Goal: Task Accomplishment & Management: Complete application form

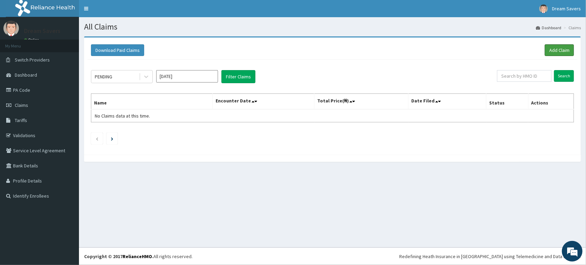
click at [551, 48] on link "Add Claim" at bounding box center [559, 50] width 29 height 12
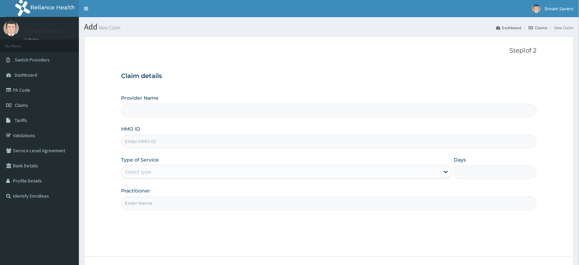
type input "Dream Savers Eyecare - Ilupeju"
click at [183, 144] on input "HMO ID" at bounding box center [329, 141] width 416 height 13
type input "RSJ/10229/A"
click at [205, 166] on div "Select type" at bounding box center [280, 171] width 318 height 11
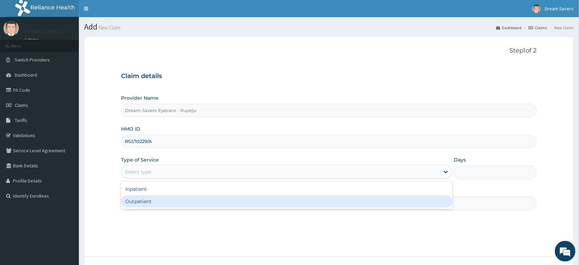
click at [195, 200] on div "Outpatient" at bounding box center [286, 201] width 331 height 12
type input "1"
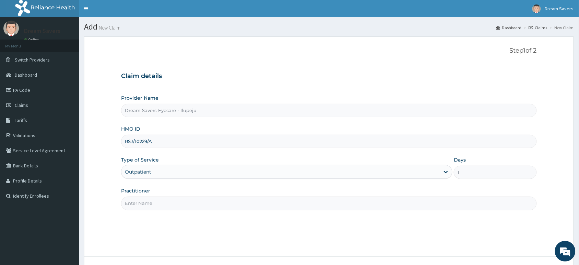
click at [193, 203] on input "Practitioner" at bounding box center [329, 202] width 416 height 13
type input "DR GENEI"
click at [33, 88] on link "PA Code" at bounding box center [39, 89] width 79 height 15
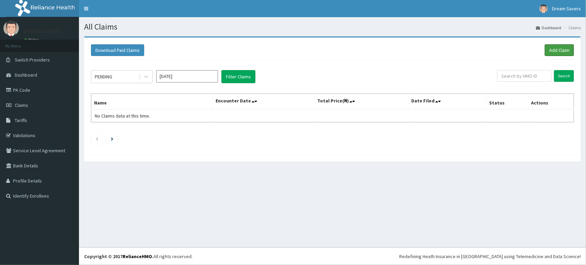
click at [560, 46] on link "Add Claim" at bounding box center [559, 50] width 29 height 12
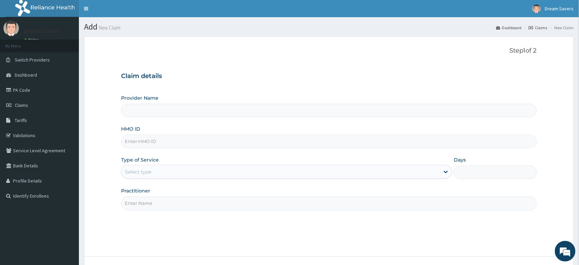
click at [188, 139] on input "HMO ID" at bounding box center [329, 141] width 416 height 13
type input "Dream Savers Eyecare - Ilupeju"
type input "RSJ/10229/A"
click at [220, 178] on div "Select type" at bounding box center [286, 172] width 331 height 14
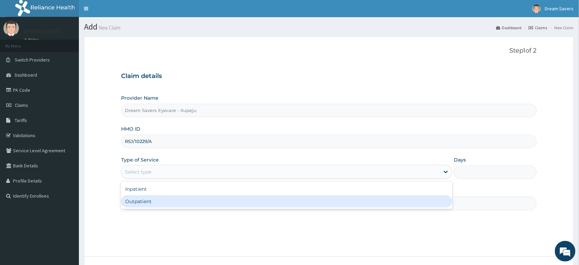
click at [216, 200] on div "Outpatient" at bounding box center [286, 201] width 331 height 12
type input "1"
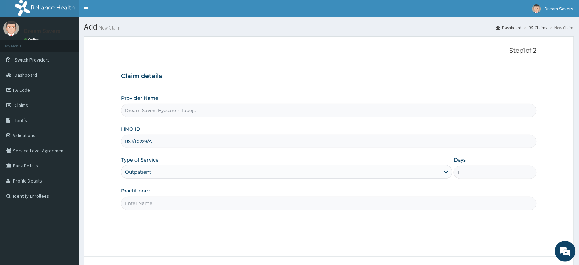
click at [216, 201] on input "Practitioner" at bounding box center [329, 202] width 416 height 13
type input "DR GENEIEVE"
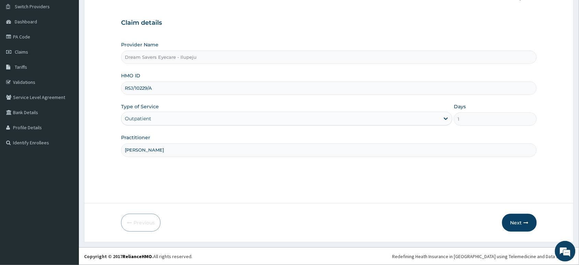
scroll to position [51, 0]
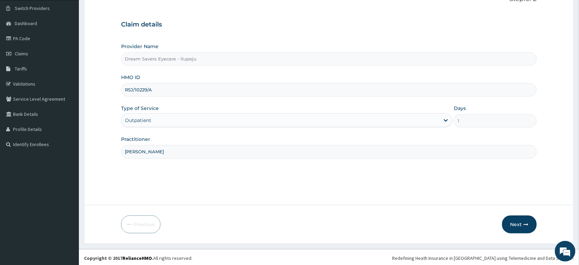
click at [516, 222] on button "Next" at bounding box center [519, 224] width 35 height 18
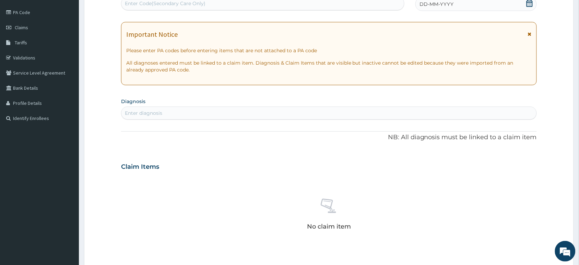
scroll to position [0, 0]
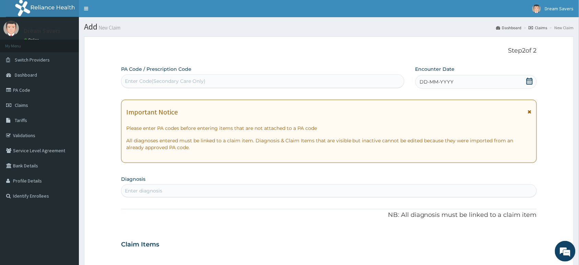
click at [30, 112] on link "Claims" at bounding box center [39, 104] width 79 height 15
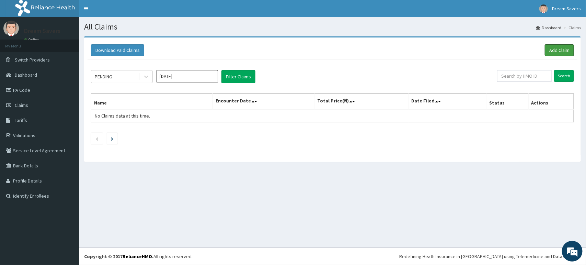
click at [569, 48] on link "Add Claim" at bounding box center [559, 50] width 29 height 12
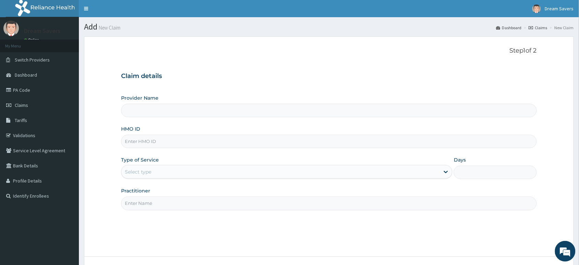
type input "Dream Savers Eyecare - Ilupeju"
drag, startPoint x: 184, startPoint y: 112, endPoint x: 176, endPoint y: 152, distance: 40.6
click at [176, 152] on div "Provider Name Dream Savers Eyecare - Ilupeju HMO ID Type of Service Select type…" at bounding box center [329, 151] width 416 height 115
click at [167, 130] on div "HMO ID" at bounding box center [329, 136] width 416 height 23
click at [168, 141] on input "HMO ID" at bounding box center [329, 141] width 416 height 13
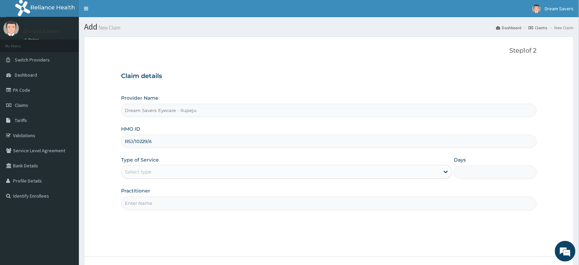
type input "RSJ/10229/A"
click at [173, 168] on div "Select type" at bounding box center [280, 171] width 318 height 11
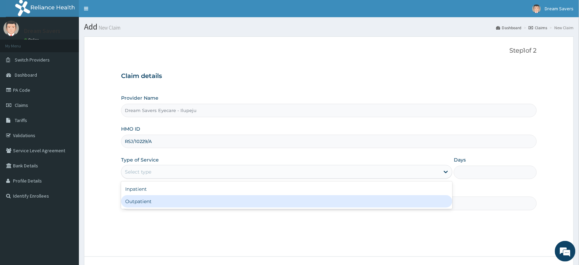
click at [171, 198] on div "Outpatient" at bounding box center [286, 201] width 331 height 12
type input "1"
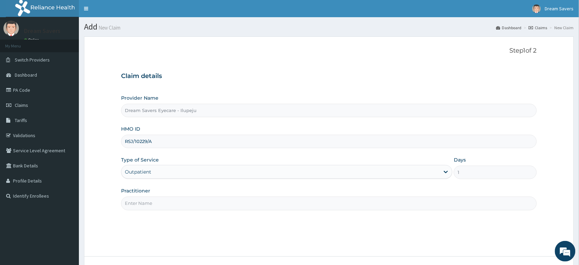
click at [171, 201] on input "Practitioner" at bounding box center [329, 202] width 416 height 13
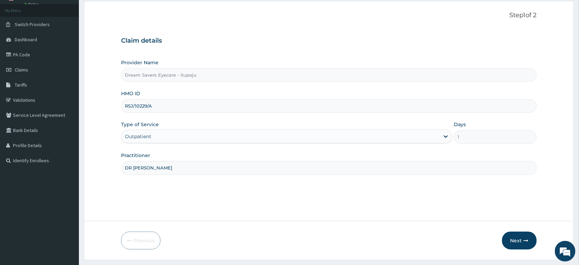
scroll to position [53, 0]
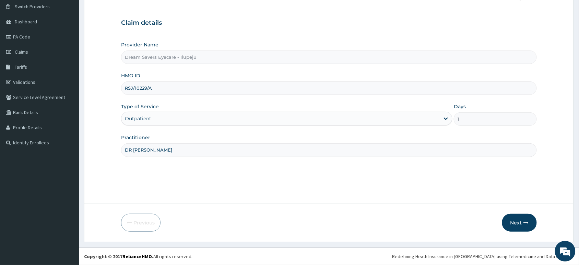
type input "DR [PERSON_NAME]"
click at [188, 87] on input "RSJ/10229/A" at bounding box center [329, 87] width 416 height 13
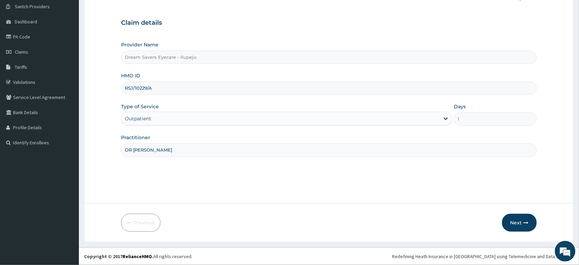
click at [188, 87] on input "RSJ/10229/A" at bounding box center [329, 87] width 416 height 13
click at [522, 220] on button "Next" at bounding box center [519, 222] width 35 height 18
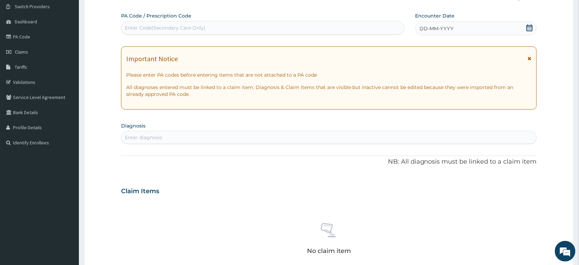
click at [26, 34] on link "PA Code" at bounding box center [39, 36] width 79 height 15
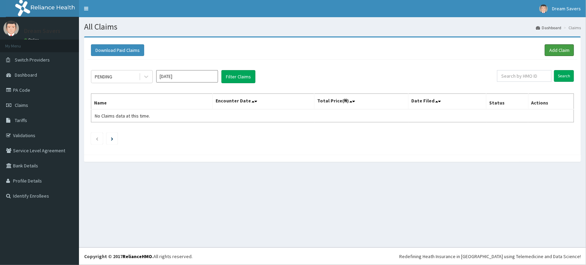
click at [563, 46] on link "Add Claim" at bounding box center [559, 50] width 29 height 12
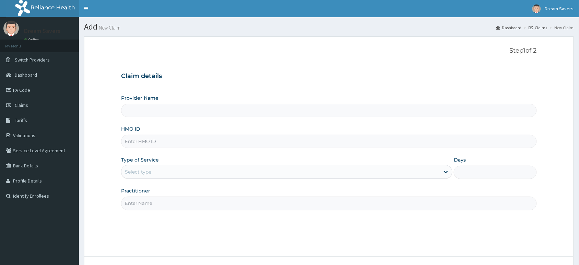
type input "Dream Savers Eyecare - Ilupeju"
type input "RSJ/10229/A"
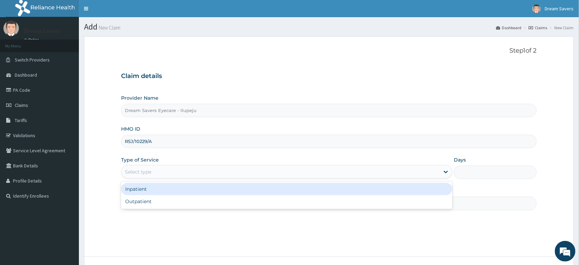
click at [223, 170] on div "Select type" at bounding box center [280, 171] width 318 height 11
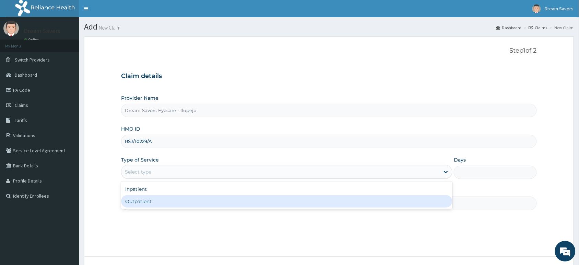
click at [217, 199] on div "Outpatient" at bounding box center [286, 201] width 331 height 12
type input "1"
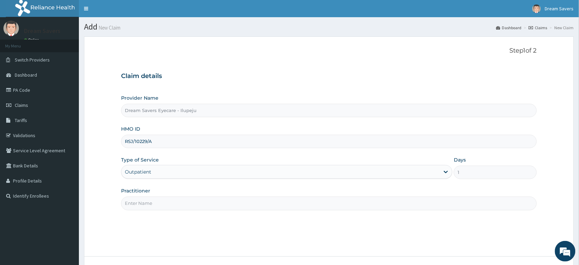
click at [216, 201] on input "Practitioner" at bounding box center [329, 202] width 416 height 13
type input "DR GENEVIEVE"
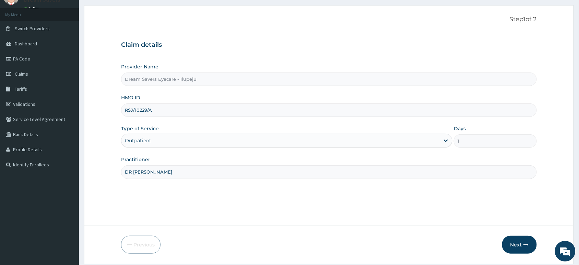
scroll to position [53, 0]
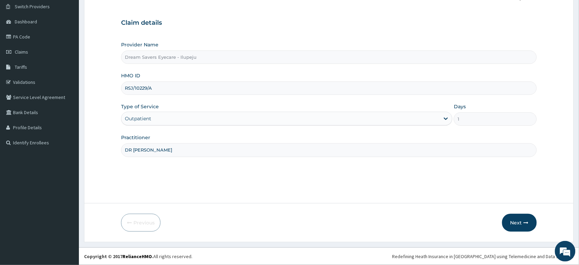
click at [520, 226] on button "Next" at bounding box center [519, 222] width 35 height 18
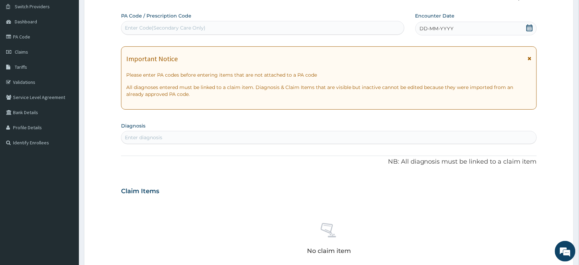
paste input "PA/A40769"
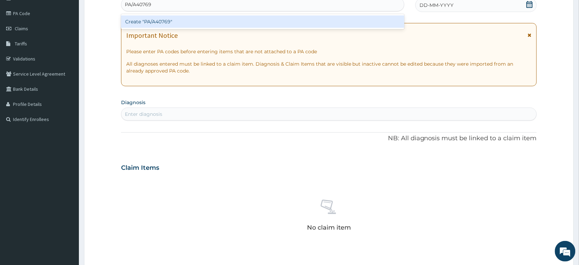
scroll to position [76, 0]
type input "PA/A40769"
click at [163, 113] on div "PA Code / Prescription Code option Create "PA/A40769" focused, 1 of 1. 1 result…" at bounding box center [329, 166] width 416 height 355
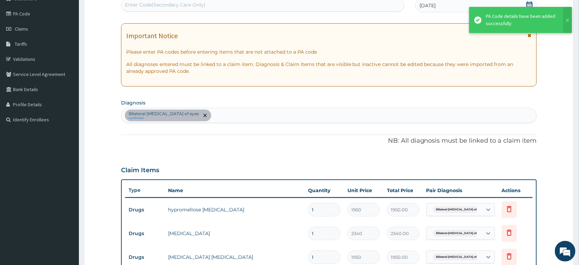
scroll to position [342, 0]
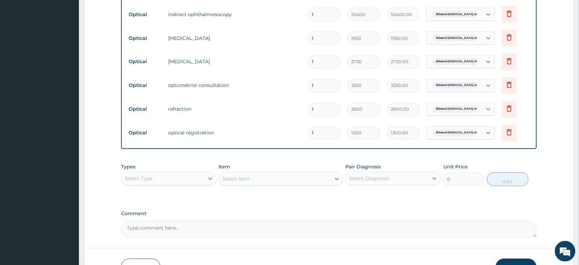
click at [487, 23] on div "PA Code details have been added successfully" at bounding box center [521, 30] width 71 height 14
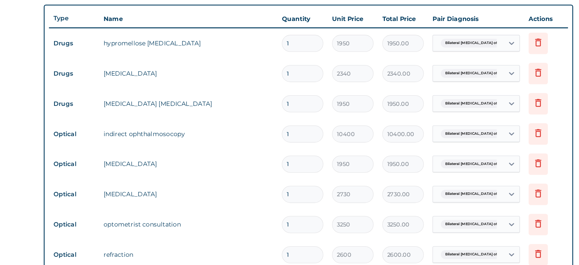
scroll to position [246, 0]
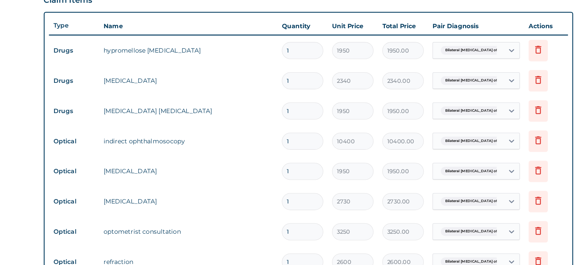
click at [164, 118] on tr "Optical indirect ophthalmosocopy 1 10400 10400.00 Bilateral hyperopia of eyes D…" at bounding box center [329, 111] width 408 height 24
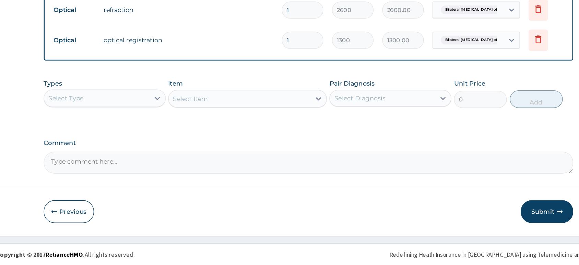
scroll to position [386, 0]
click at [514, 227] on button "Submit" at bounding box center [516, 223] width 41 height 18
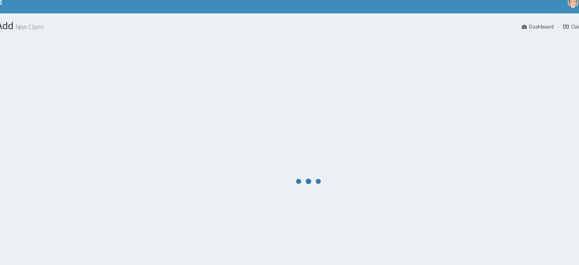
scroll to position [0, 0]
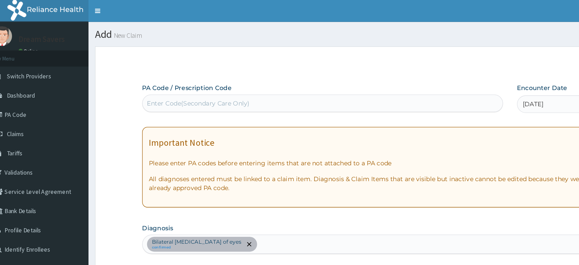
click at [31, 89] on link "PA Code" at bounding box center [39, 89] width 79 height 15
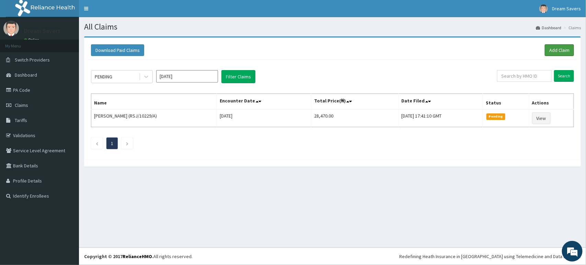
click at [566, 49] on link "Add Claim" at bounding box center [559, 50] width 29 height 12
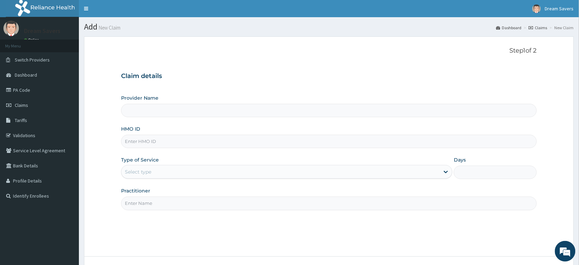
type input "Dream Savers Eyecare - Ilupeju"
click at [337, 140] on input "HMO ID" at bounding box center [329, 141] width 416 height 13
type input "RSJ/10095/A"
click at [285, 169] on div "Select type" at bounding box center [280, 171] width 318 height 11
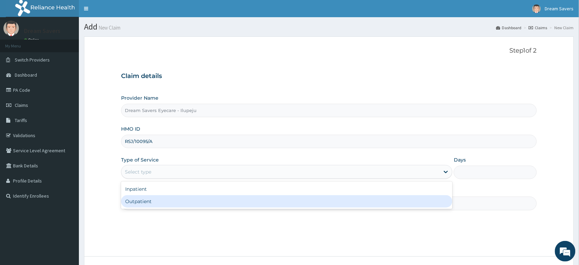
click at [259, 207] on div "Outpatient" at bounding box center [286, 201] width 331 height 12
type input "1"
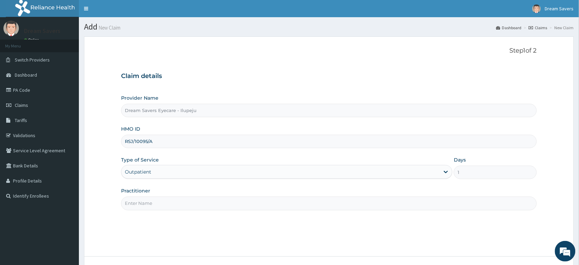
click at [233, 136] on input "RSJ/10095/A" at bounding box center [329, 141] width 416 height 13
click at [190, 207] on input "Practitioner" at bounding box center [329, 202] width 416 height 13
type input "DR GENEVIEVE"
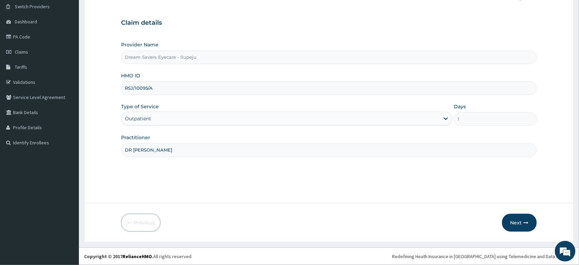
scroll to position [52, 0]
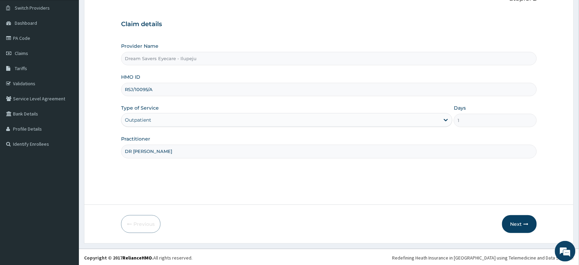
click at [519, 226] on button "Next" at bounding box center [519, 224] width 35 height 18
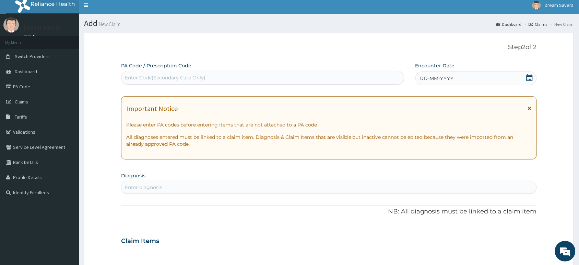
scroll to position [2, 0]
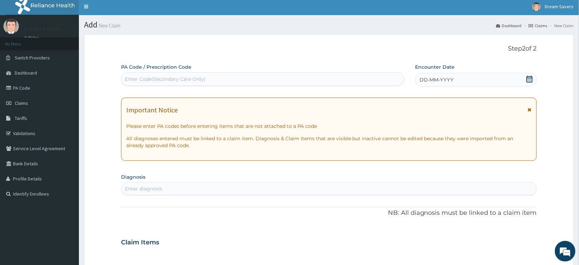
paste input "PA/658AB3"
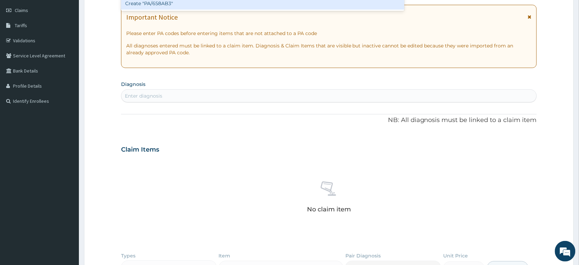
scroll to position [101, 0]
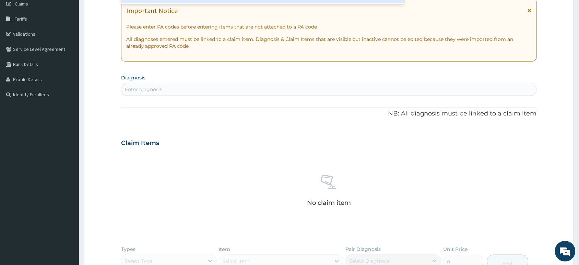
type input "PA/658AB3"
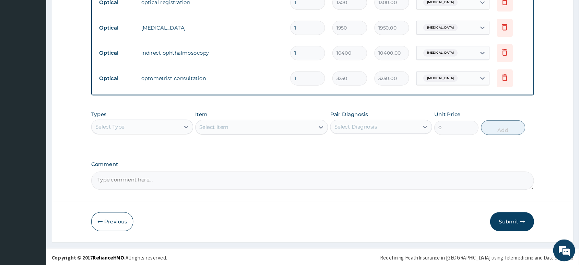
scroll to position [362, 0]
click at [520, 221] on button "Submit" at bounding box center [516, 224] width 41 height 18
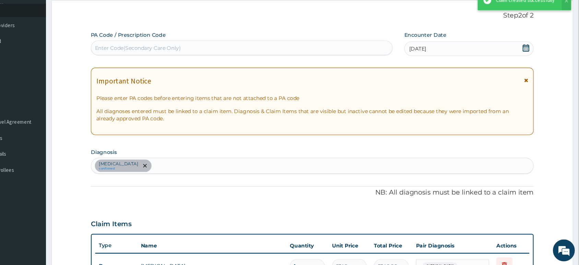
scroll to position [20, 0]
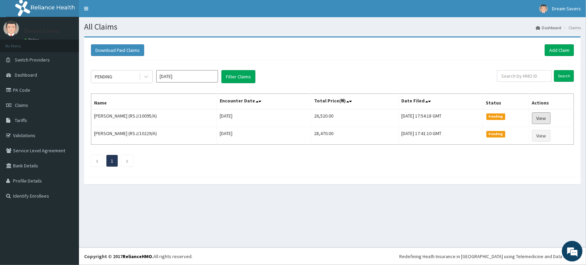
click at [549, 117] on link "View" at bounding box center [541, 118] width 19 height 12
click at [43, 98] on link "Claims" at bounding box center [39, 104] width 79 height 15
click at [550, 136] on link "View" at bounding box center [541, 136] width 19 height 12
